Goal: Task Accomplishment & Management: Manage account settings

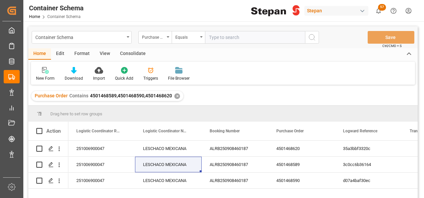
click at [175, 95] on div "✕" at bounding box center [177, 96] width 6 height 6
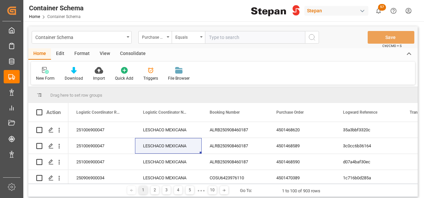
click at [64, 18] on span "Container Schema" at bounding box center [63, 16] width 33 height 5
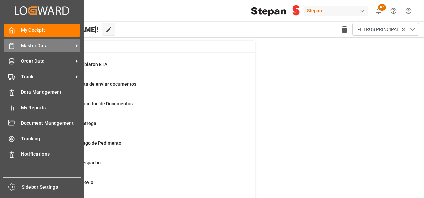
click at [25, 46] on span "Master Data" at bounding box center [47, 45] width 53 height 7
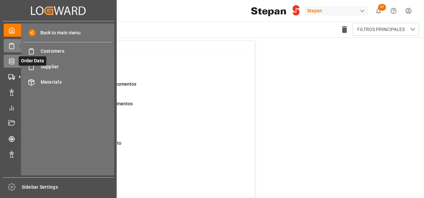
click at [15, 61] on div "Order Data Order Data" at bounding box center [58, 61] width 109 height 13
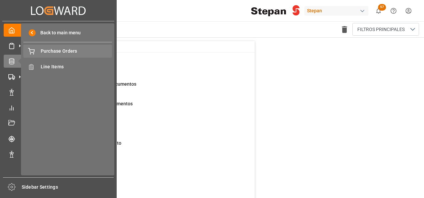
click at [56, 51] on span "Purchase Orders" at bounding box center [77, 51] width 72 height 7
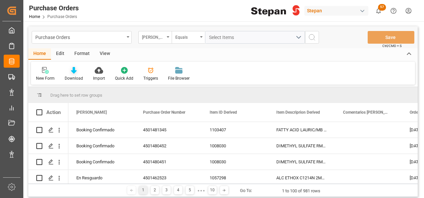
click at [75, 70] on icon at bounding box center [74, 70] width 6 height 7
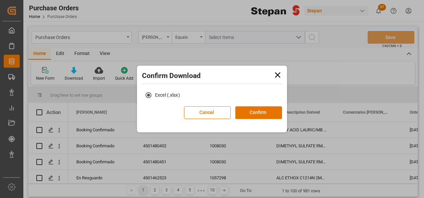
click at [279, 74] on icon at bounding box center [277, 74] width 5 height 5
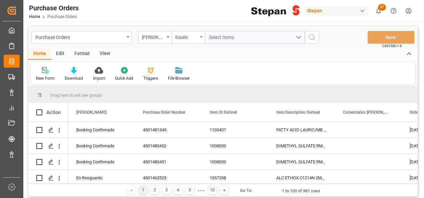
click at [71, 70] on icon at bounding box center [74, 70] width 6 height 7
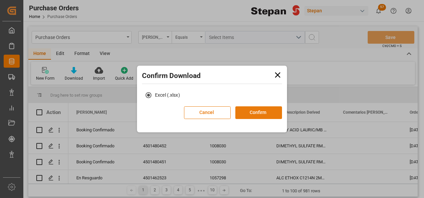
click at [264, 113] on button "Confirm" at bounding box center [258, 112] width 47 height 13
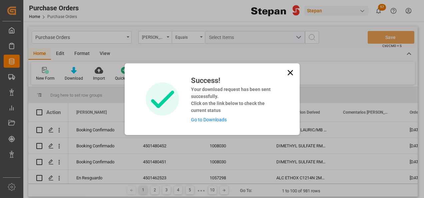
click at [205, 120] on link "Go to Downloads" at bounding box center [209, 119] width 36 height 5
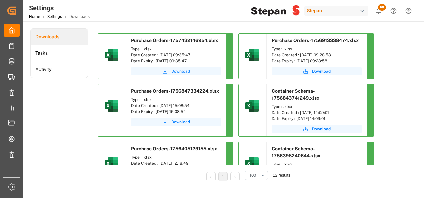
click at [179, 70] on span "Download" at bounding box center [180, 71] width 19 height 6
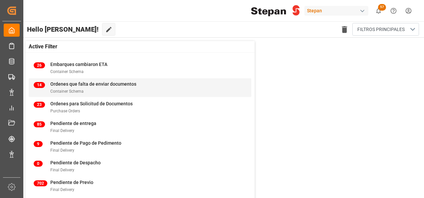
click at [73, 85] on span "Ordenes que falta de enviar documentos" at bounding box center [93, 83] width 86 height 5
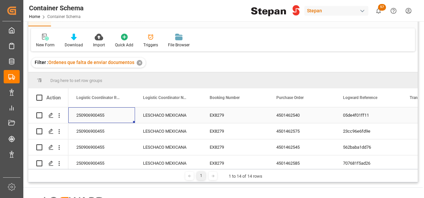
click at [99, 115] on div "250906900455" at bounding box center [101, 115] width 67 height 16
click at [98, 115] on div "250906900455" at bounding box center [101, 115] width 67 height 16
click at [51, 115] on icon "Press SPACE to select this row." at bounding box center [50, 115] width 5 height 5
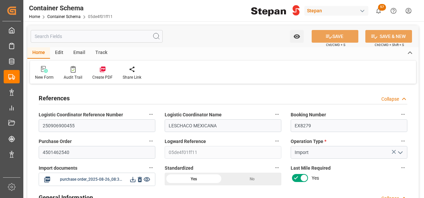
type input "14"
type input "55"
type input "1"
type input "19960"
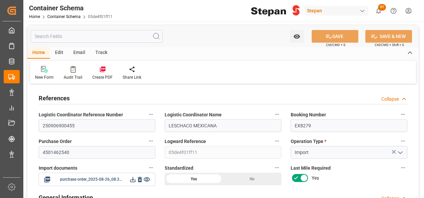
type input "19960"
type input "12"
type input "Cosco"
type input "COSCO Shipping Co. Ltd."
type input "NLRTM"
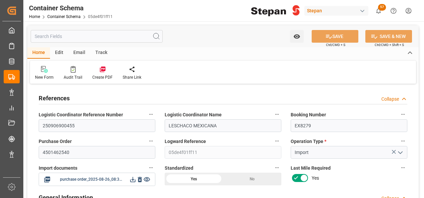
type input "MXVER"
type input "9350018"
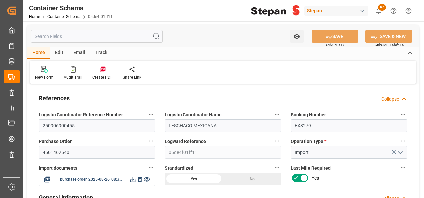
type input "9350018"
type input "0"
type input "[DATE] 00:00"
type input "[DATE]"
type input "[DATE] 00:00"
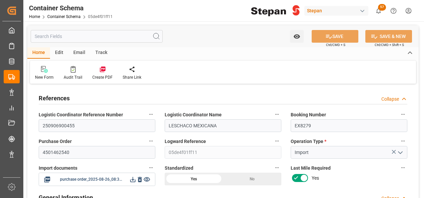
type input "[DATE] 00:00"
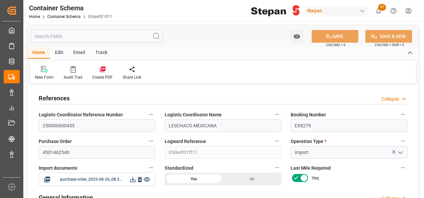
type input "[DATE] 00:00"
type input "[DATE]"
type input "[DATE] 04:35"
type input "[DATE] 19:48"
type input "[DATE]"
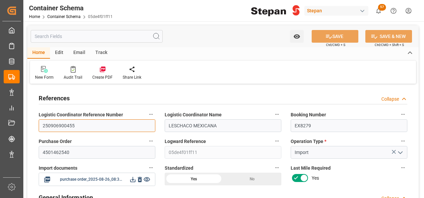
drag, startPoint x: 75, startPoint y: 124, endPoint x: 40, endPoint y: 125, distance: 34.3
click at [40, 125] on input "250906900455" at bounding box center [97, 125] width 117 height 13
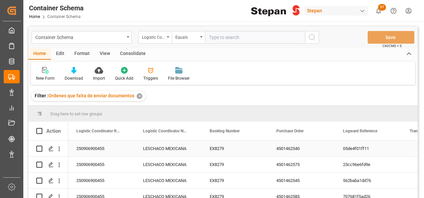
click at [216, 147] on div "EX8279" at bounding box center [235, 149] width 67 height 16
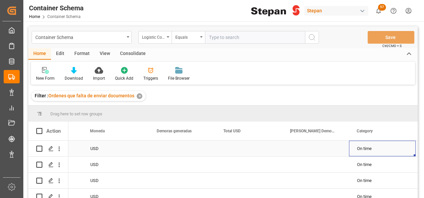
scroll to position [0, 986]
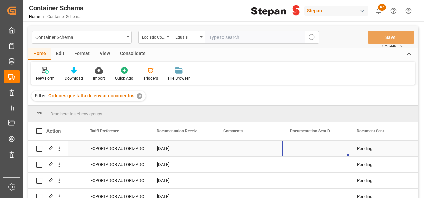
click at [327, 149] on div "Press SPACE to select this row." at bounding box center [315, 149] width 67 height 16
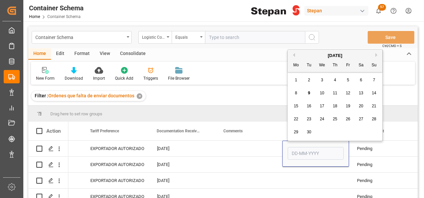
click at [347, 119] on span "26" at bounding box center [348, 119] width 4 height 5
click at [330, 154] on input "[DATE]" at bounding box center [316, 153] width 56 height 13
click at [293, 53] on button "Previous Month" at bounding box center [293, 55] width 4 height 4
click at [310, 133] on span "26" at bounding box center [309, 132] width 4 height 5
type input "[DATE]"
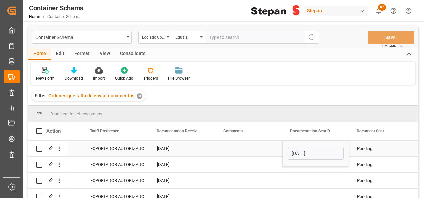
click at [271, 150] on div "Press SPACE to select this row." at bounding box center [249, 149] width 67 height 16
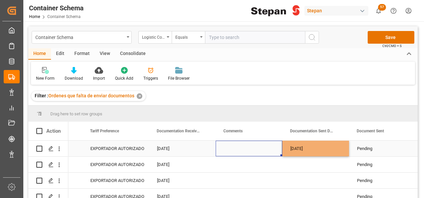
click at [321, 148] on div "[DATE]" at bounding box center [315, 149] width 67 height 16
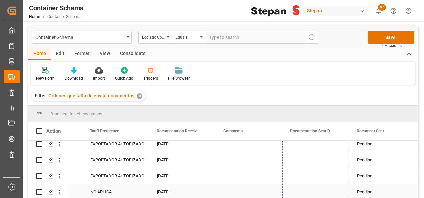
drag, startPoint x: 347, startPoint y: 155, endPoint x: 343, endPoint y: 182, distance: 27.6
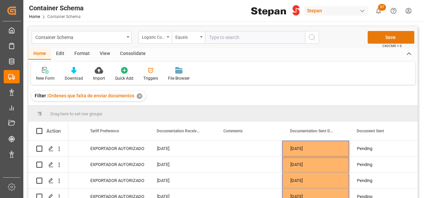
click at [385, 37] on button "Save" at bounding box center [391, 37] width 47 height 13
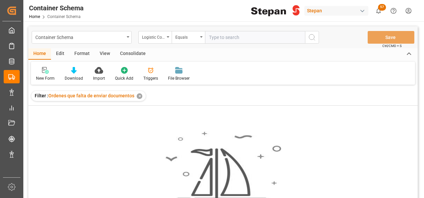
click at [138, 96] on div "✕" at bounding box center [140, 96] width 6 height 6
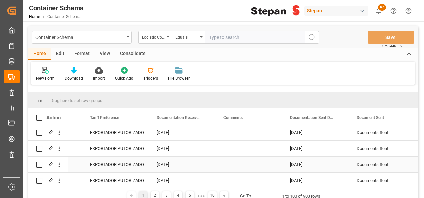
click at [131, 163] on div "EXPORTADOR AUTORIZADO" at bounding box center [115, 164] width 51 height 15
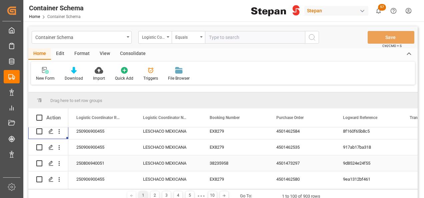
click at [94, 162] on div "250806940051" at bounding box center [101, 163] width 67 height 16
click at [107, 162] on div "250806940051" at bounding box center [101, 163] width 67 height 16
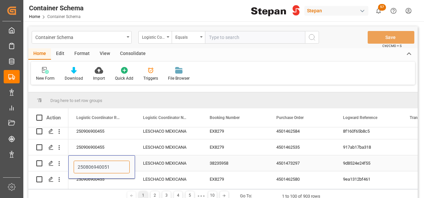
drag, startPoint x: 110, startPoint y: 166, endPoint x: 76, endPoint y: 166, distance: 33.7
click at [76, 166] on input "250806940051" at bounding box center [102, 167] width 56 height 13
click at [48, 163] on icon "Press SPACE to select this row." at bounding box center [50, 163] width 5 height 5
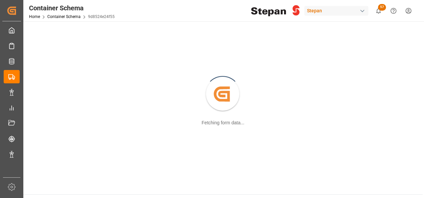
click at [48, 163] on div "Created by potrace 1.15, written by [PERSON_NAME] [DATE]-[DATE] Fetching form d…" at bounding box center [222, 94] width 391 height 139
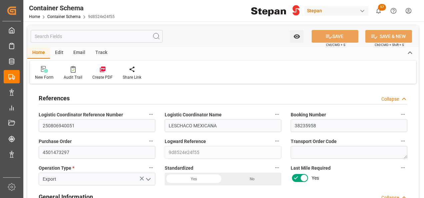
type input "[DATE] 00:00"
type input "[DATE]"
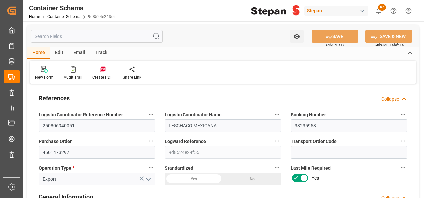
type input "[DATE]"
type input "[DATE] 13:06"
type input "[DATE] 09:42"
type input "[DATE] 00:00"
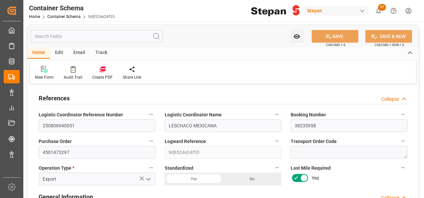
type input "[DATE] 20:12"
type input "[DATE] 00:00"
type input "[DATE] 09:54"
type input "[DATE] 20:44"
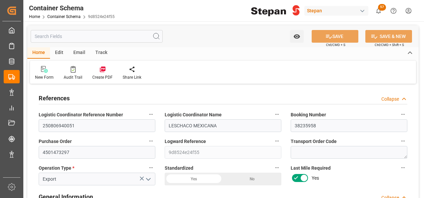
type input "[DATE]"
type input "[DATE] 15:33"
type input "[DATE] 03:04"
type input "[DATE]"
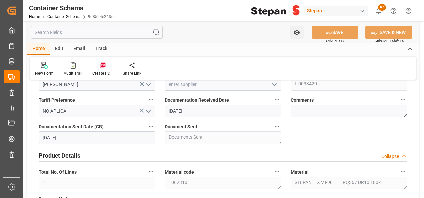
scroll to position [200, 0]
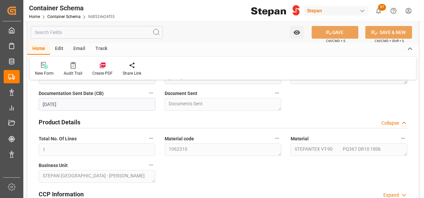
click at [91, 105] on input "[DATE]" at bounding box center [97, 104] width 117 height 13
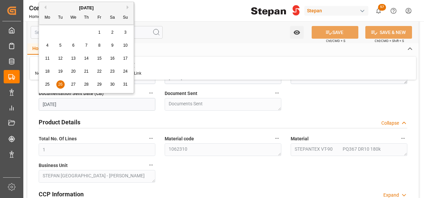
drag, startPoint x: 91, startPoint y: 105, endPoint x: 0, endPoint y: 101, distance: 91.1
click at [0, 101] on html "Created by potrace 1.15, written by [PERSON_NAME] [DATE]-[DATE] Created by potr…" at bounding box center [212, 99] width 424 height 198
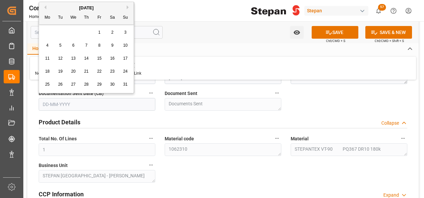
click at [196, 123] on div "Product Details Collapse" at bounding box center [223, 121] width 369 height 13
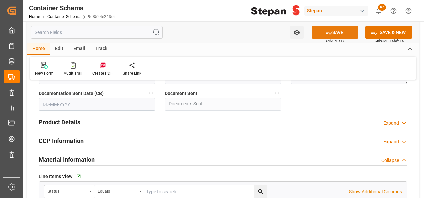
click at [343, 32] on button "SAVE" at bounding box center [335, 32] width 47 height 13
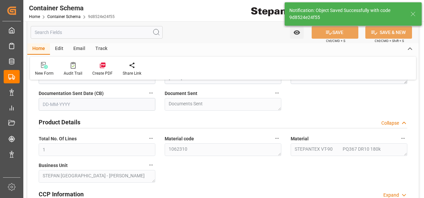
type textarea "Pending"
type input "[DATE] 15:34"
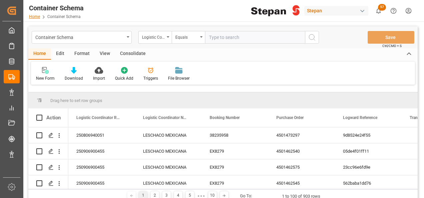
click at [32, 16] on link "Home" at bounding box center [34, 16] width 11 height 5
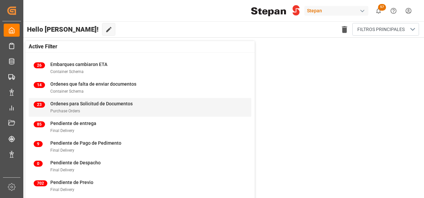
click at [59, 105] on span "Ordenes para Solicitud de Documentos" at bounding box center [91, 103] width 82 height 5
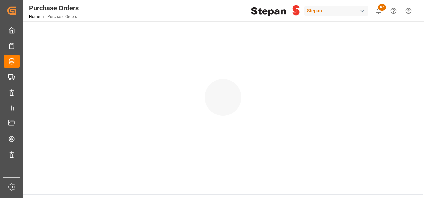
click at [59, 105] on div at bounding box center [222, 90] width 399 height 139
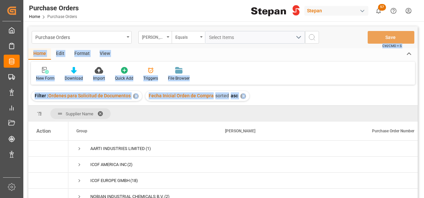
click at [276, 86] on div "Purchase Orders Hito Stepan Equals Select Items Save Ctrl/CMD + S Home Edit For…" at bounding box center [222, 120] width 389 height 189
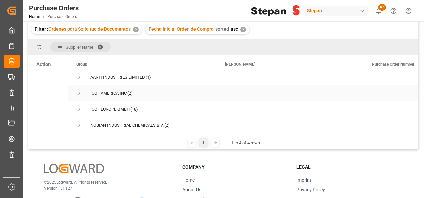
scroll to position [7, 0]
click at [79, 90] on span "Press SPACE to select this row." at bounding box center [79, 93] width 6 height 6
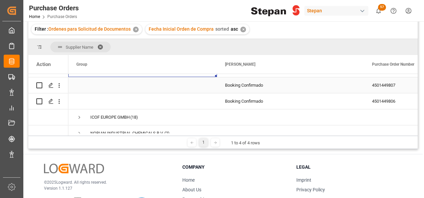
scroll to position [39, 0]
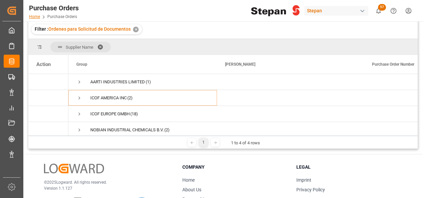
click at [35, 14] on link "Home" at bounding box center [34, 16] width 11 height 5
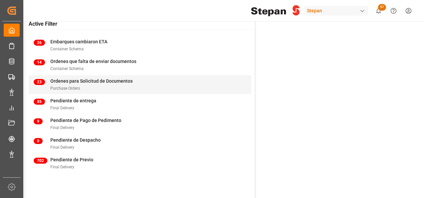
scroll to position [33, 0]
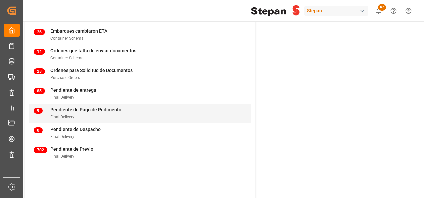
click at [64, 110] on span "Pendiente de Pago de Pedimento" at bounding box center [85, 109] width 71 height 5
